Goal: Information Seeking & Learning: Learn about a topic

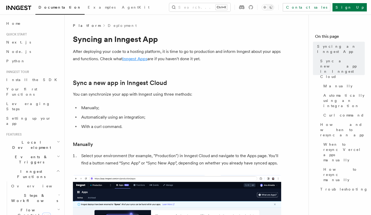
click at [132, 58] on link "Inngest Apps" at bounding box center [134, 58] width 25 height 5
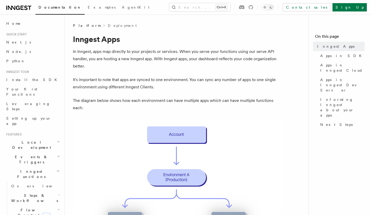
click at [41, 137] on h2 "Local Development" at bounding box center [32, 144] width 57 height 15
click at [34, 152] on link "Overview" at bounding box center [35, 156] width 52 height 9
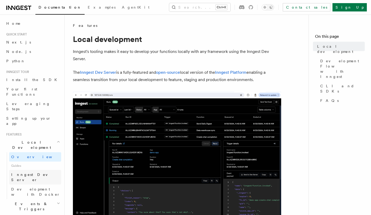
click at [29, 170] on link "Inngest Dev Server" at bounding box center [35, 177] width 52 height 15
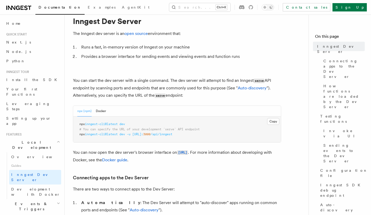
scroll to position [18, 0]
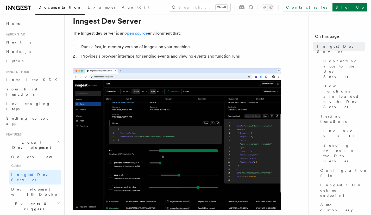
click at [136, 33] on link "open source" at bounding box center [135, 33] width 23 height 5
